Goal: Transaction & Acquisition: Purchase product/service

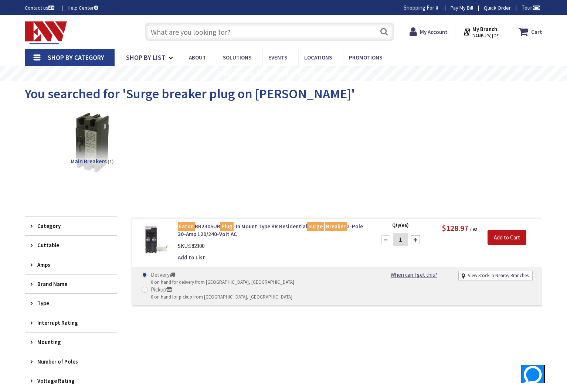
click at [173, 28] on input "text" at bounding box center [269, 32] width 249 height 18
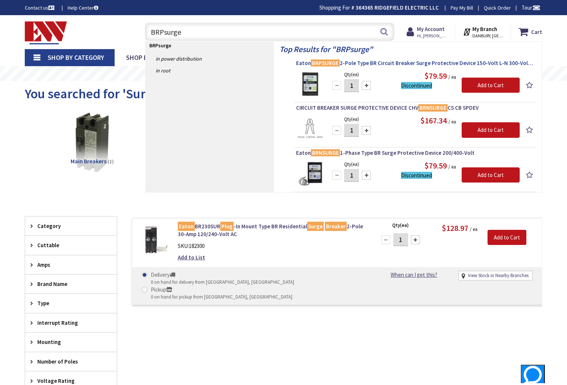
type input "BRPsurge"
click at [384, 59] on span "[PERSON_NAME] BRPSURGE 2-Pole Type BR Circuit Breaker Surge Protective Device 1…" at bounding box center [415, 62] width 238 height 7
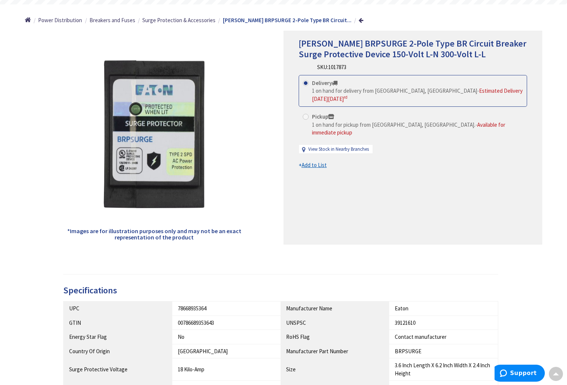
scroll to position [78, 0]
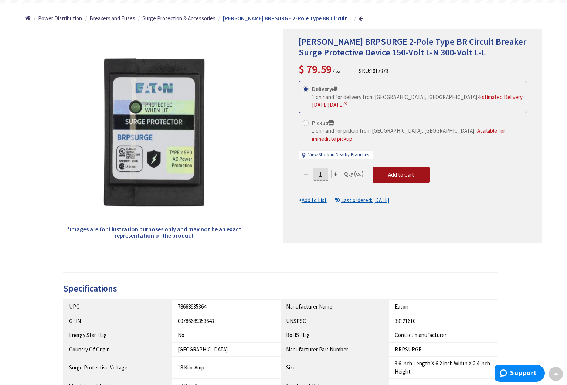
click at [395, 171] on span "Add to Cart" at bounding box center [401, 174] width 26 height 7
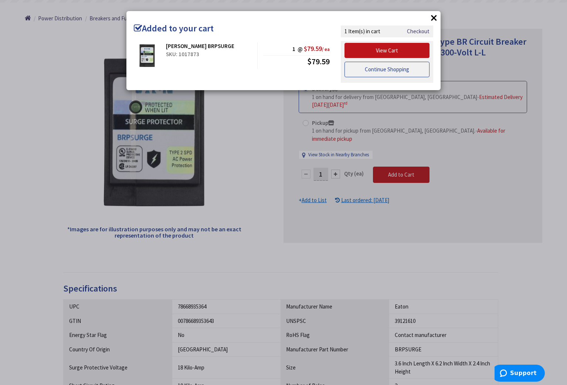
click at [386, 68] on link "Continue Shopping" at bounding box center [386, 70] width 85 height 16
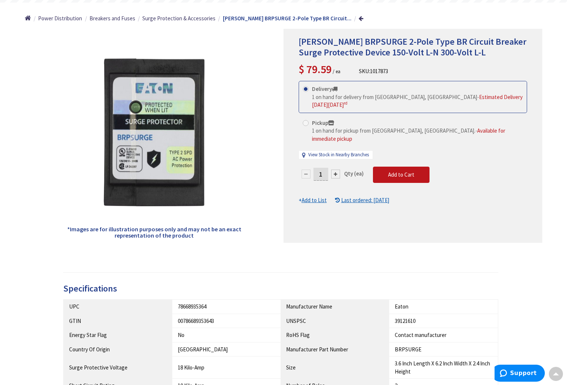
scroll to position [0, 0]
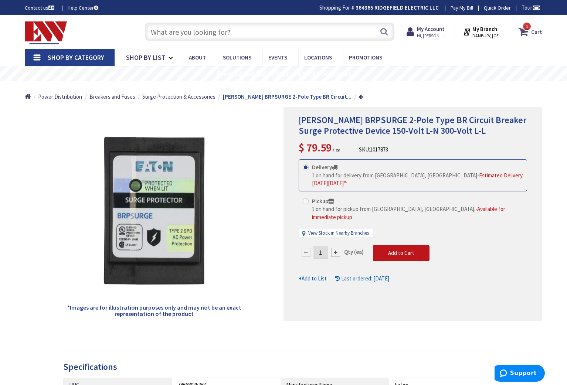
click at [525, 30] on icon at bounding box center [524, 31] width 13 height 13
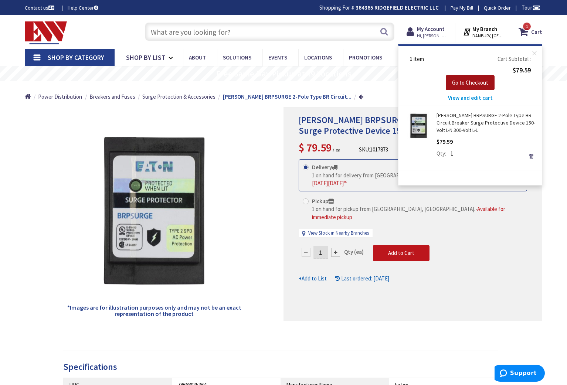
click at [470, 85] on span "Go to Checkout" at bounding box center [470, 82] width 36 height 7
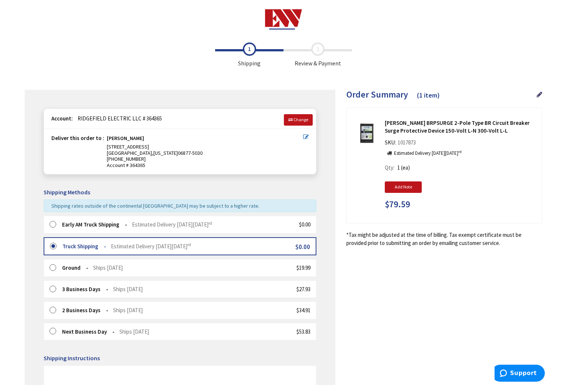
click at [54, 224] on label at bounding box center [55, 224] width 11 height 7
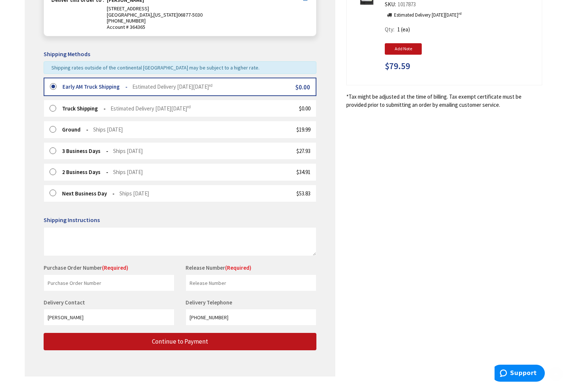
scroll to position [157, 0]
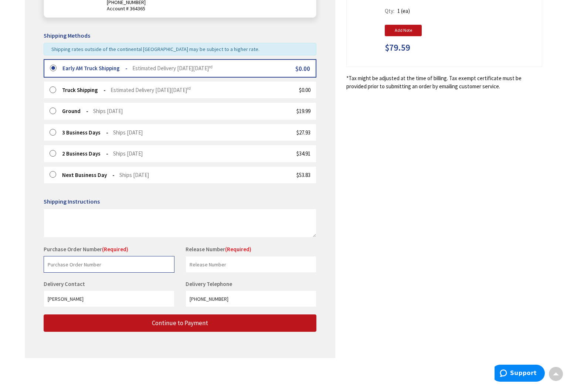
click at [64, 265] on input "text" at bounding box center [109, 264] width 131 height 17
type input "stock"
click at [207, 266] on input "text" at bounding box center [250, 264] width 131 height 17
type input "stock"
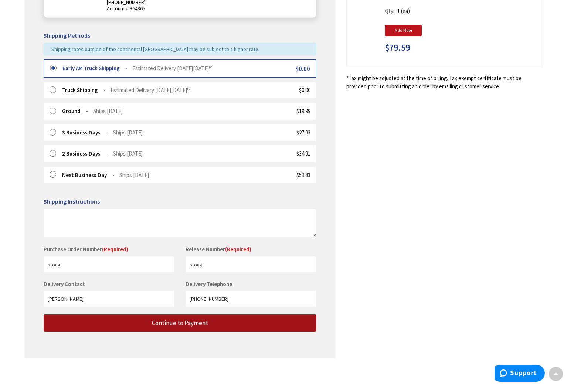
click at [181, 323] on span "Continue to Payment" at bounding box center [180, 323] width 56 height 8
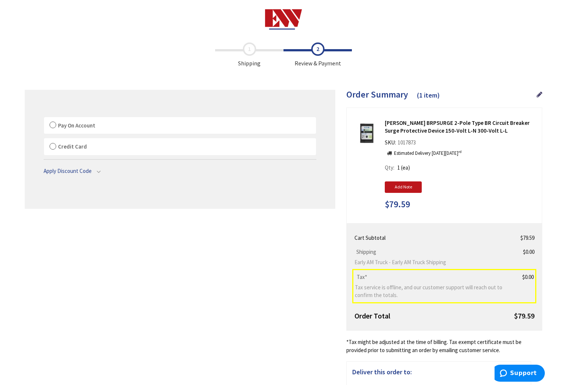
click at [55, 126] on label "Pay On Account" at bounding box center [180, 125] width 272 height 17
click at [44, 119] on input "Pay On Account" at bounding box center [44, 119] width 0 height 0
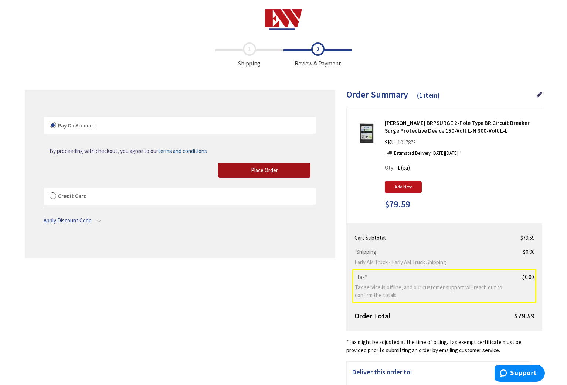
click at [261, 170] on span "Place Order" at bounding box center [264, 170] width 27 height 7
